Goal: Transaction & Acquisition: Obtain resource

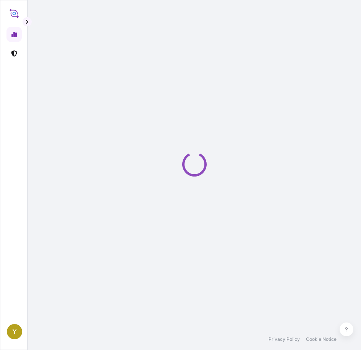
select select "2025"
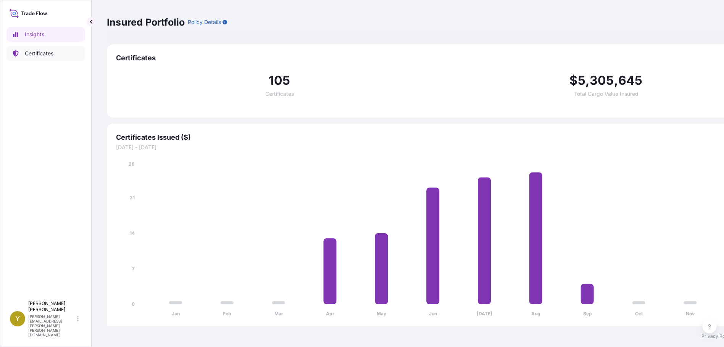
click at [32, 53] on p "Certificates" at bounding box center [39, 54] width 29 height 8
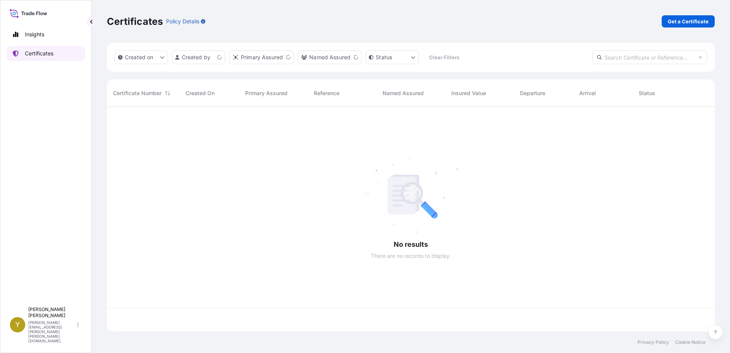
scroll to position [223, 602]
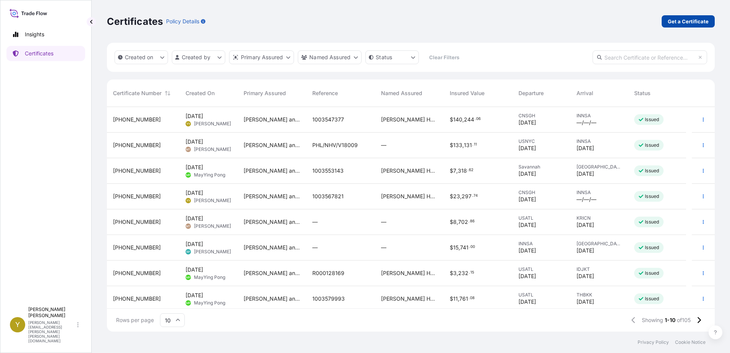
click at [360, 20] on p "Get a Certificate" at bounding box center [688, 22] width 41 height 8
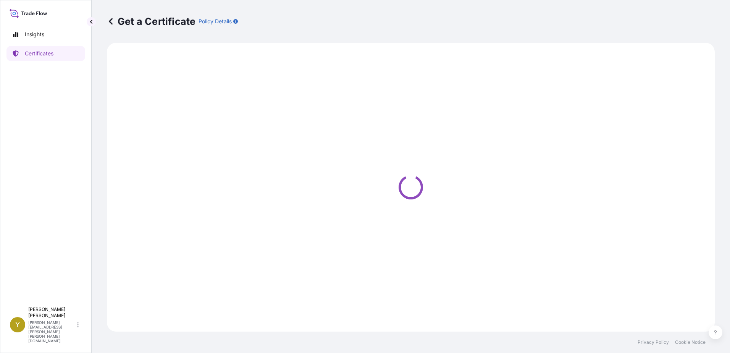
select select "Ocean Vessel"
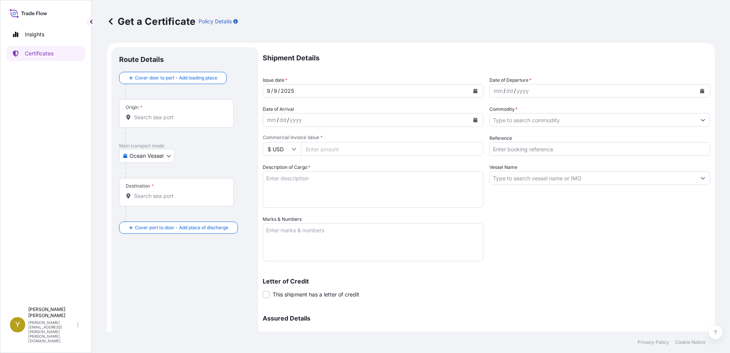
click at [173, 118] on input "Origin *" at bounding box center [179, 117] width 90 height 8
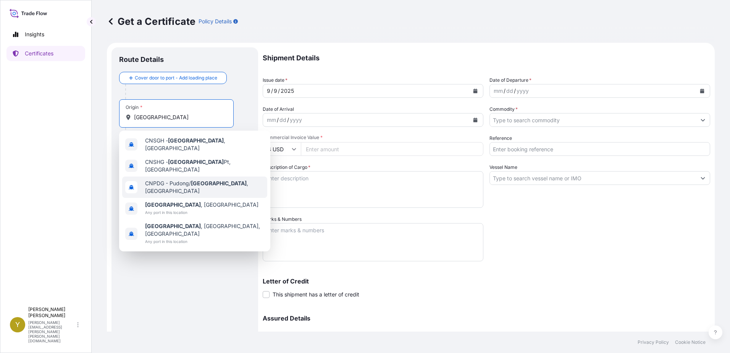
click at [189, 179] on span "CNPDG - [GEOGRAPHIC_DATA]/ [GEOGRAPHIC_DATA] , [GEOGRAPHIC_DATA]" at bounding box center [204, 186] width 119 height 15
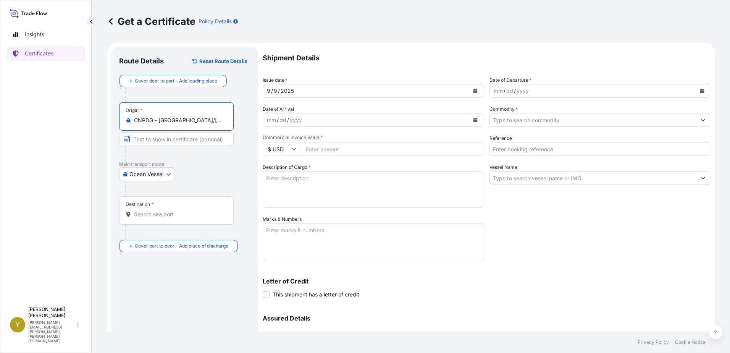
type input "CNPDG - [GEOGRAPHIC_DATA]/[GEOGRAPHIC_DATA], [GEOGRAPHIC_DATA]"
click at [166, 174] on body "Insights Certificates Y [PERSON_NAME] [PERSON_NAME][EMAIL_ADDRESS][PERSON_NAME]…" at bounding box center [365, 176] width 730 height 353
click at [146, 206] on div "Air" at bounding box center [147, 208] width 50 height 14
select select "Air"
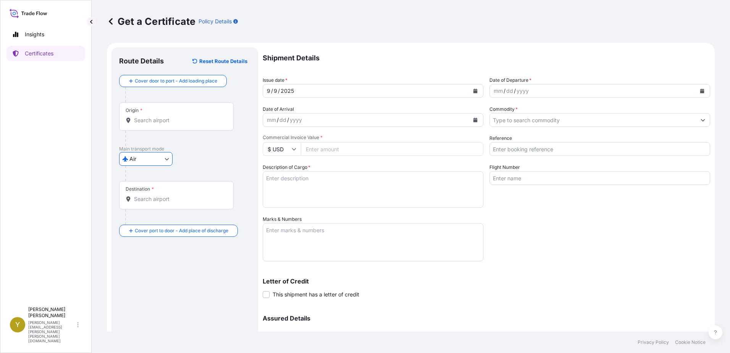
click at [165, 121] on input "Origin *" at bounding box center [179, 120] width 90 height 8
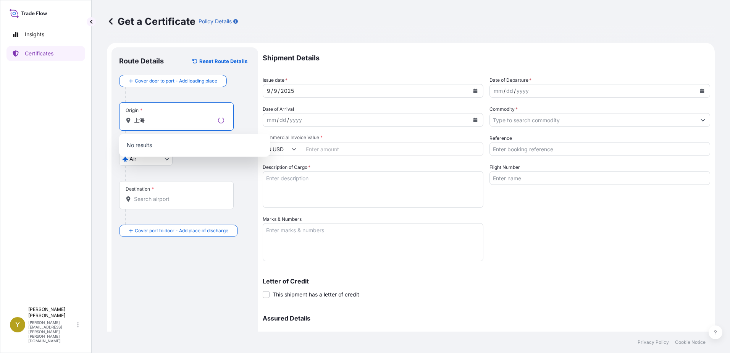
type input "上"
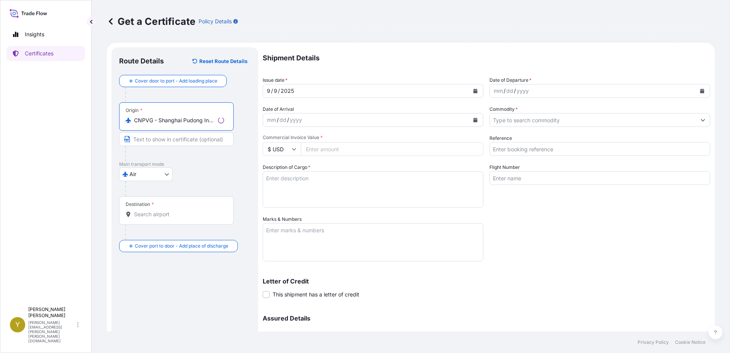
type input "CNPVG - Shanghai Pudong International Apt, [GEOGRAPHIC_DATA]"
click at [161, 213] on input "Destination *" at bounding box center [179, 214] width 90 height 8
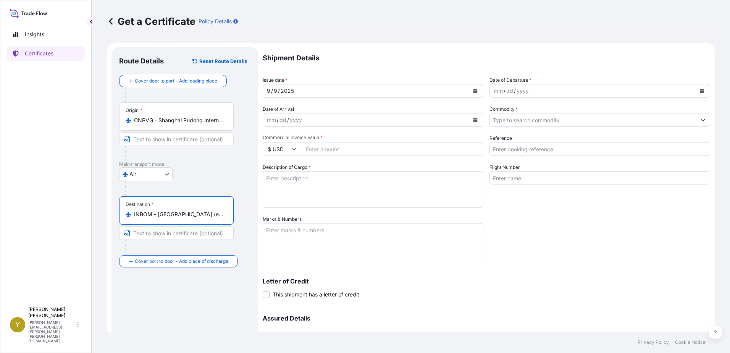
type input "INBOM - [GEOGRAPHIC_DATA] (ex [GEOGRAPHIC_DATA]), [GEOGRAPHIC_DATA]"
click at [360, 89] on div "mm / dd / yyyy" at bounding box center [593, 91] width 206 height 14
click at [360, 90] on div "mm / dd / yyyy" at bounding box center [593, 91] width 206 height 14
click at [360, 91] on icon "Calendar" at bounding box center [702, 91] width 4 height 5
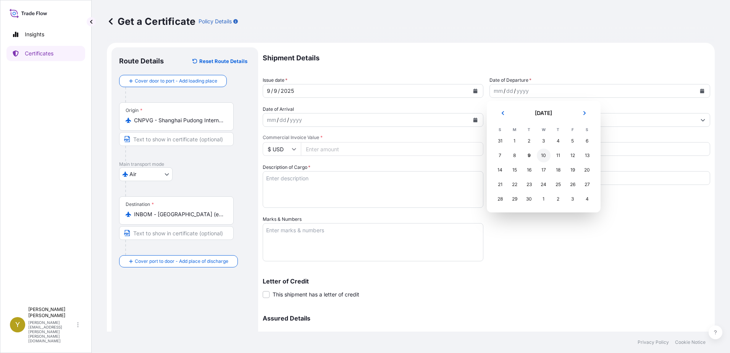
click at [360, 156] on div "10" at bounding box center [544, 156] width 14 height 14
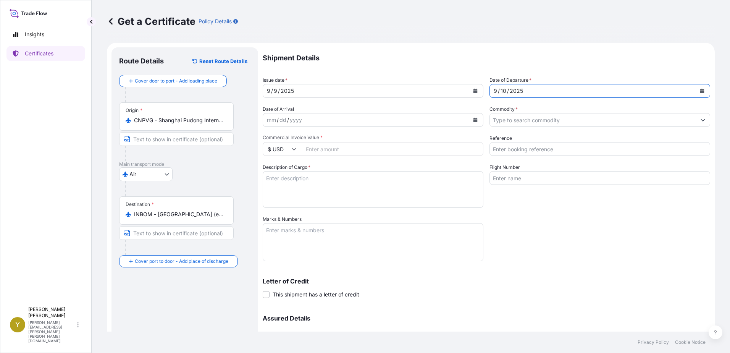
click at [360, 117] on input "Commodity *" at bounding box center [593, 120] width 206 height 14
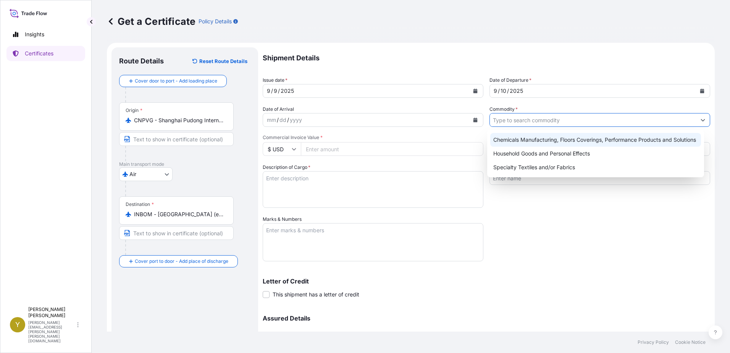
click at [360, 140] on div "Chemicals Manufacturing, Floors Coverings, Performance Products and Solutions" at bounding box center [595, 140] width 211 height 14
type input "Chemicals Manufacturing, Floors Coverings, Performance Products and Solutions"
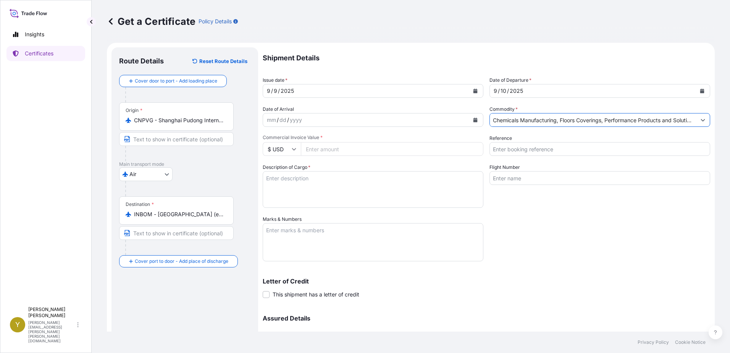
click at [321, 150] on input "Commercial Invoice Value *" at bounding box center [392, 149] width 183 height 14
type input "2780"
click at [360, 149] on input "Reference" at bounding box center [599, 149] width 221 height 14
type input "1003583942"
click at [360, 175] on textarea "Description of Cargo *" at bounding box center [373, 189] width 221 height 37
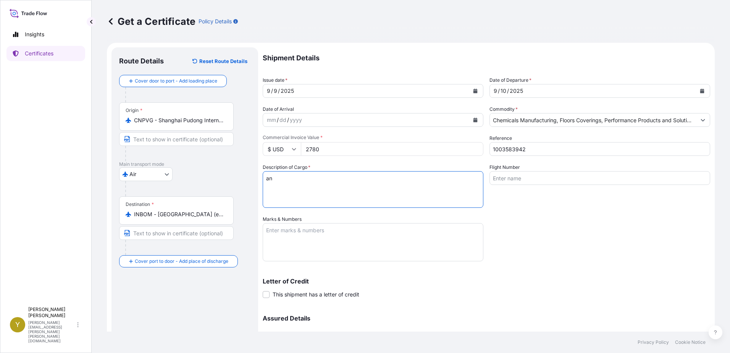
type textarea "a"
type textarea "ANTISTATIC CARPET TILES"
click at [360, 179] on input "Flight Number" at bounding box center [599, 178] width 221 height 14
type input "c"
type input "CX3253"
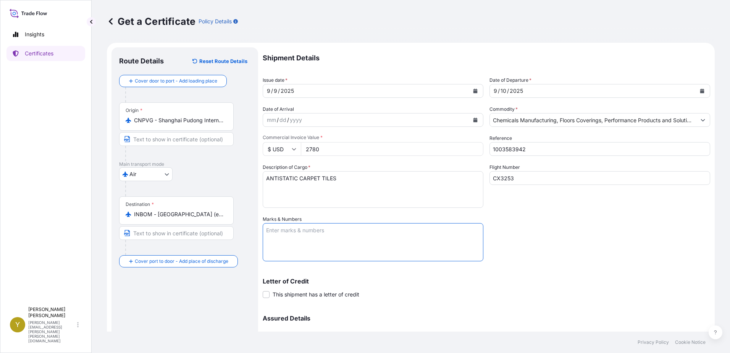
click at [308, 234] on textarea "Marks & Numbers" at bounding box center [373, 242] width 221 height 38
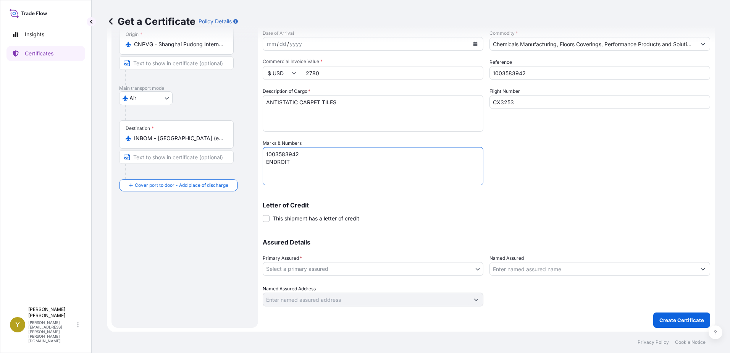
scroll to position [76, 0]
type textarea "1003583942 ENDROIT"
click at [356, 270] on body "Insights Certificates Y [PERSON_NAME] [PERSON_NAME][EMAIL_ADDRESS][PERSON_NAME]…" at bounding box center [365, 176] width 730 height 353
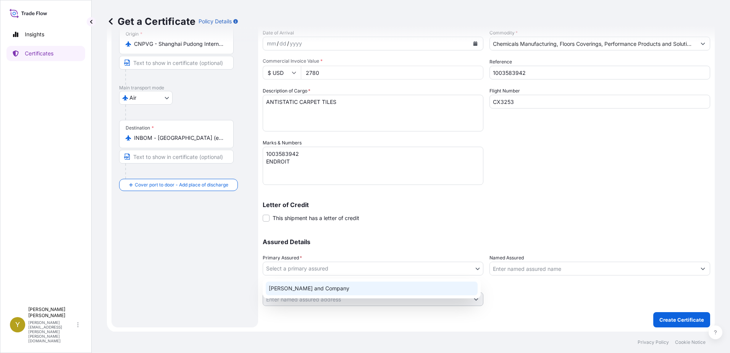
click at [347, 284] on div "[PERSON_NAME] and Company" at bounding box center [372, 288] width 212 height 14
select select "31531"
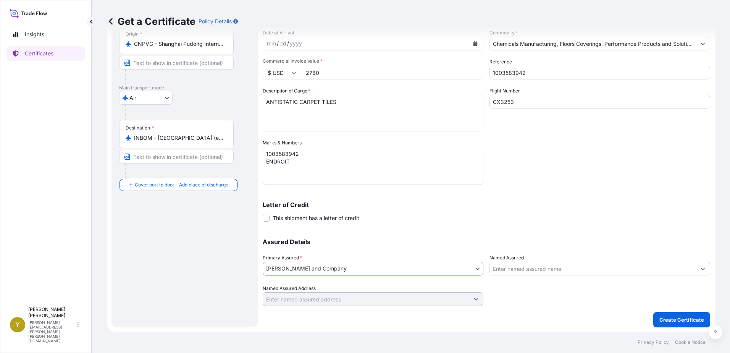
click at [360, 265] on input "Named Assured" at bounding box center [593, 269] width 206 height 14
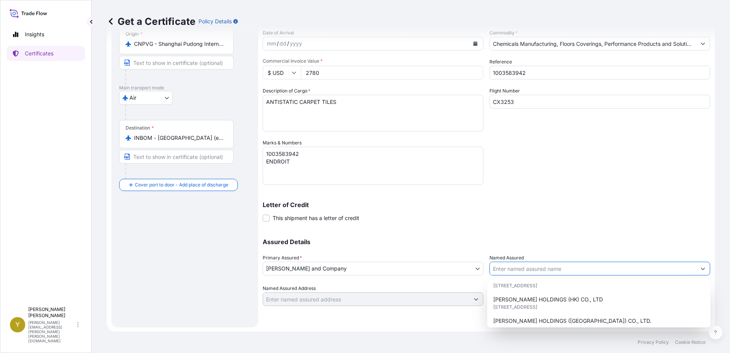
scroll to position [153, 0]
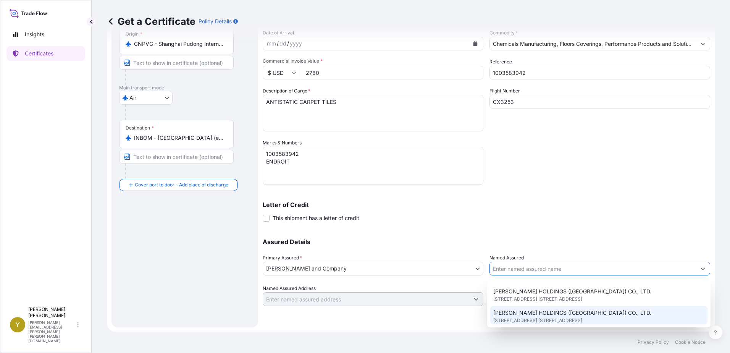
click at [360, 315] on span "[PERSON_NAME] HOLDINGS ([GEOGRAPHIC_DATA]) CO., LTD." at bounding box center [572, 313] width 158 height 8
type input "[PERSON_NAME] HOLDINGS ([GEOGRAPHIC_DATA]) CO., LTD."
type input "[STREET_ADDRESS] [STREET_ADDRESS],"
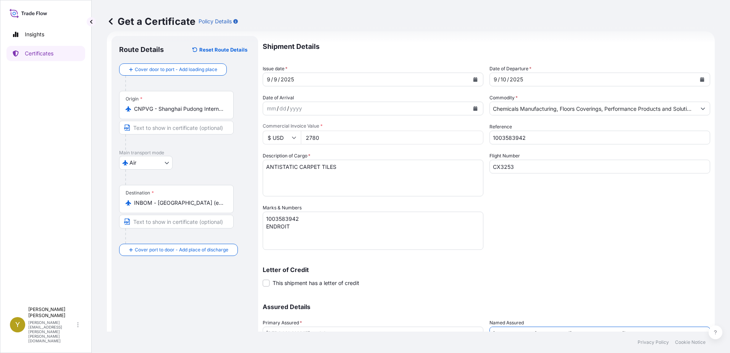
scroll to position [0, 0]
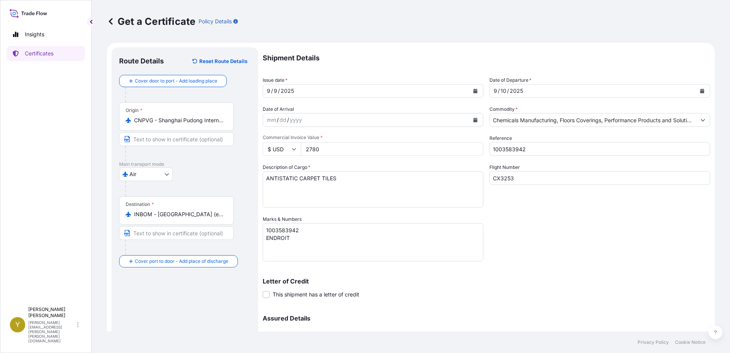
click at [360, 241] on div "Shipment Details Issue date * [DATE] Date of Departure * [DATE] Date of Arrival…" at bounding box center [486, 214] width 447 height 335
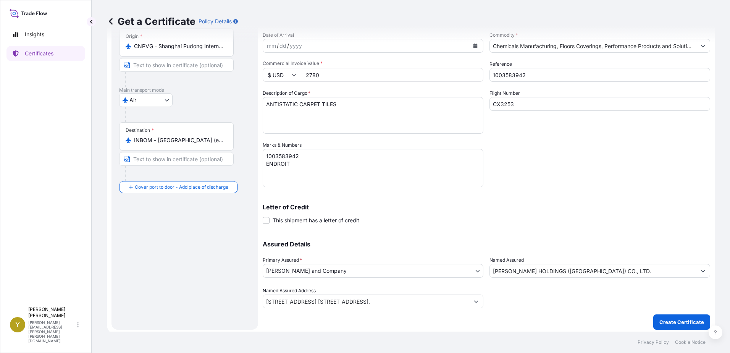
scroll to position [77, 0]
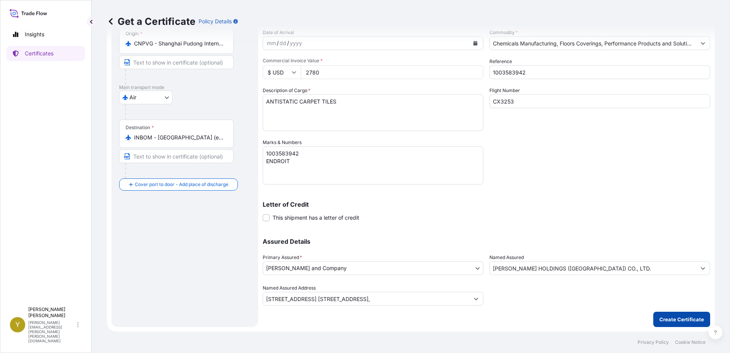
click at [360, 315] on p "Create Certificate" at bounding box center [681, 319] width 45 height 8
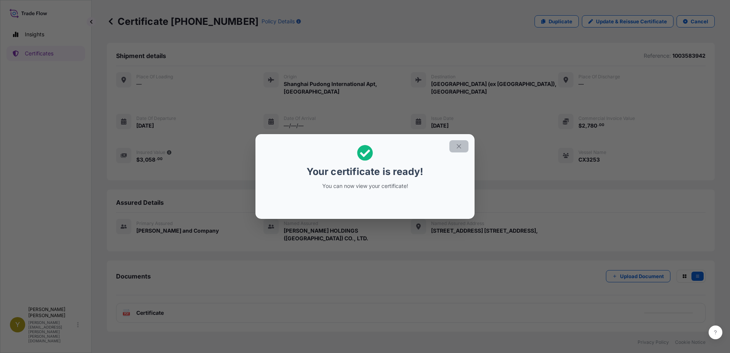
click at [360, 147] on icon "button" at bounding box center [459, 146] width 7 height 7
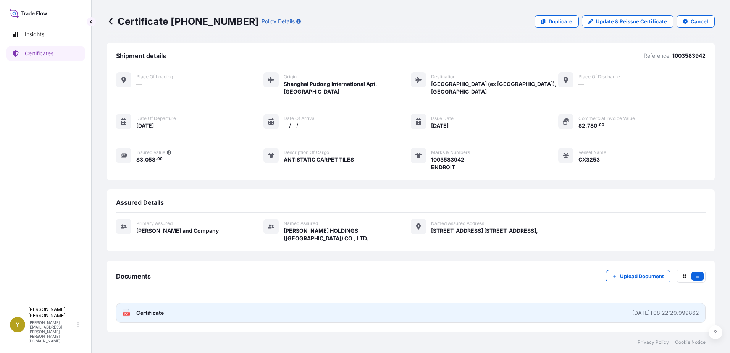
click at [147, 309] on span "Certificate" at bounding box center [149, 313] width 27 height 8
